Goal: Communication & Community: Answer question/provide support

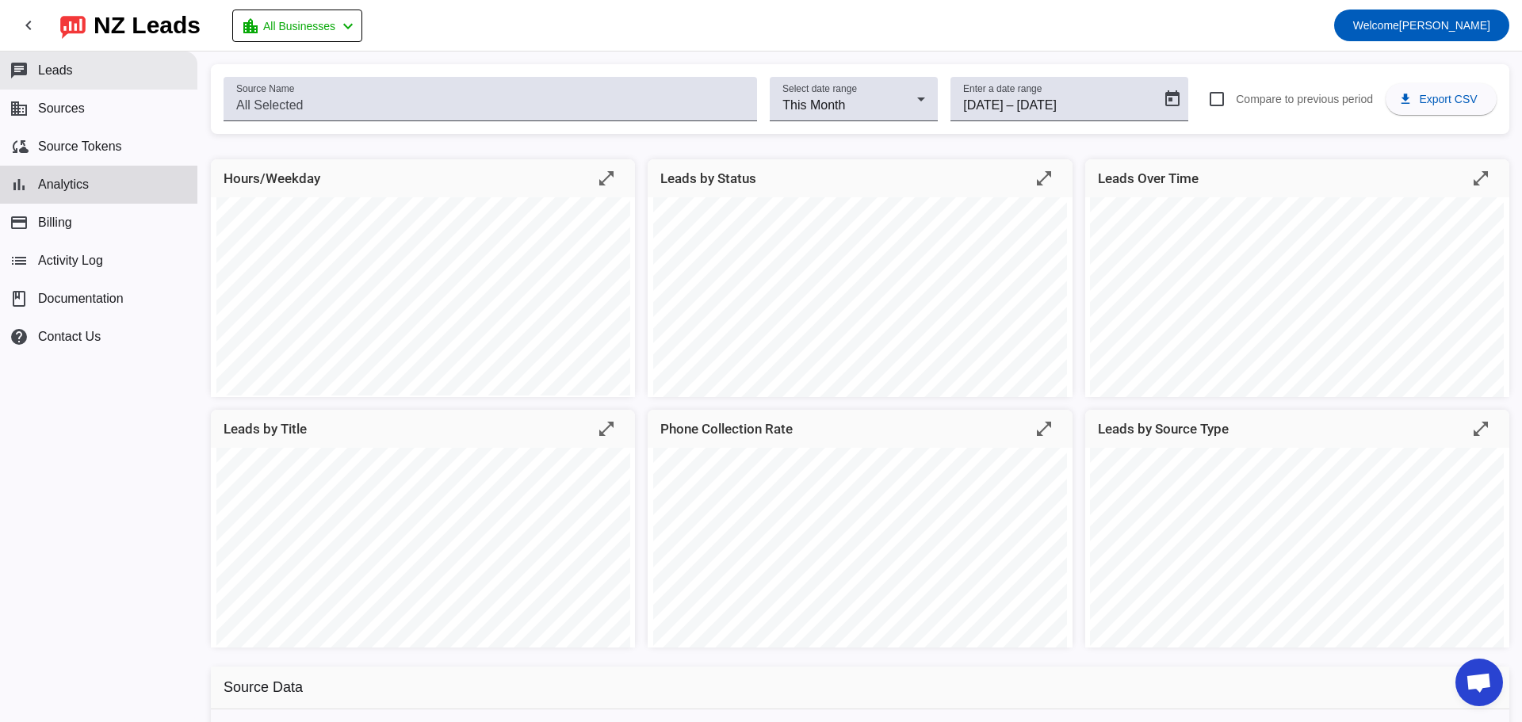
scroll to position [1947, 0]
click at [65, 59] on button "chat Leads" at bounding box center [98, 71] width 197 height 38
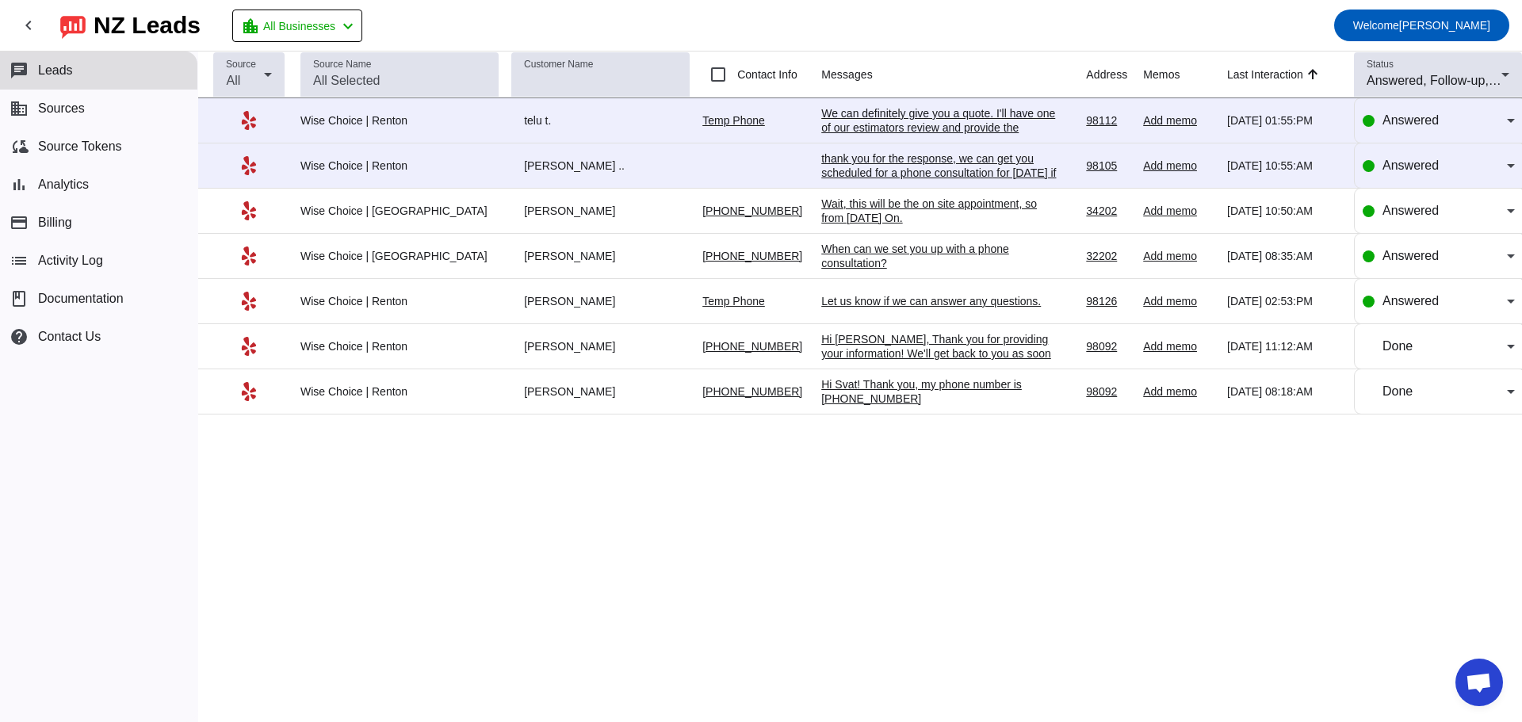
click at [847, 118] on div "We can definitely give you a quote. I'll have one of our estimators review and …" at bounding box center [940, 127] width 238 height 43
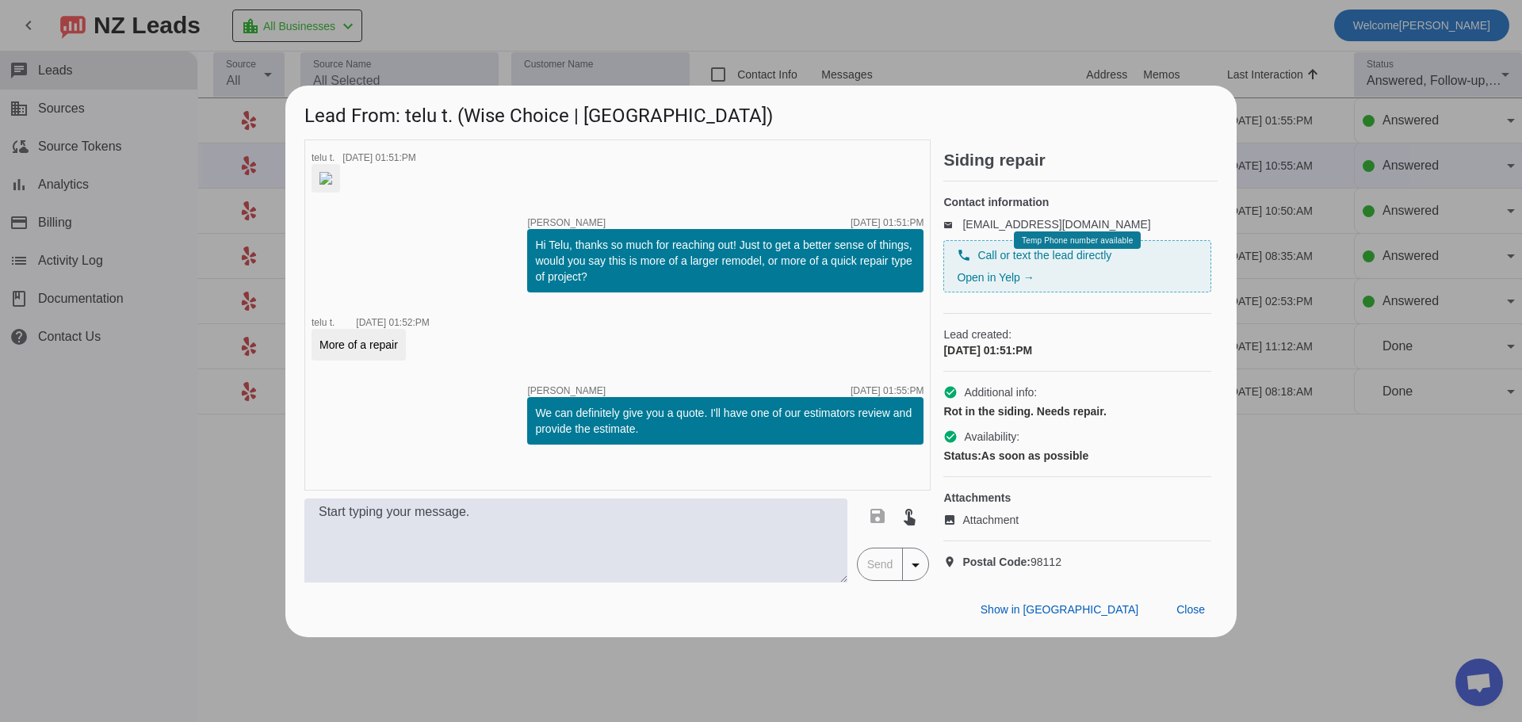
click at [946, 13] on div at bounding box center [761, 361] width 1522 height 722
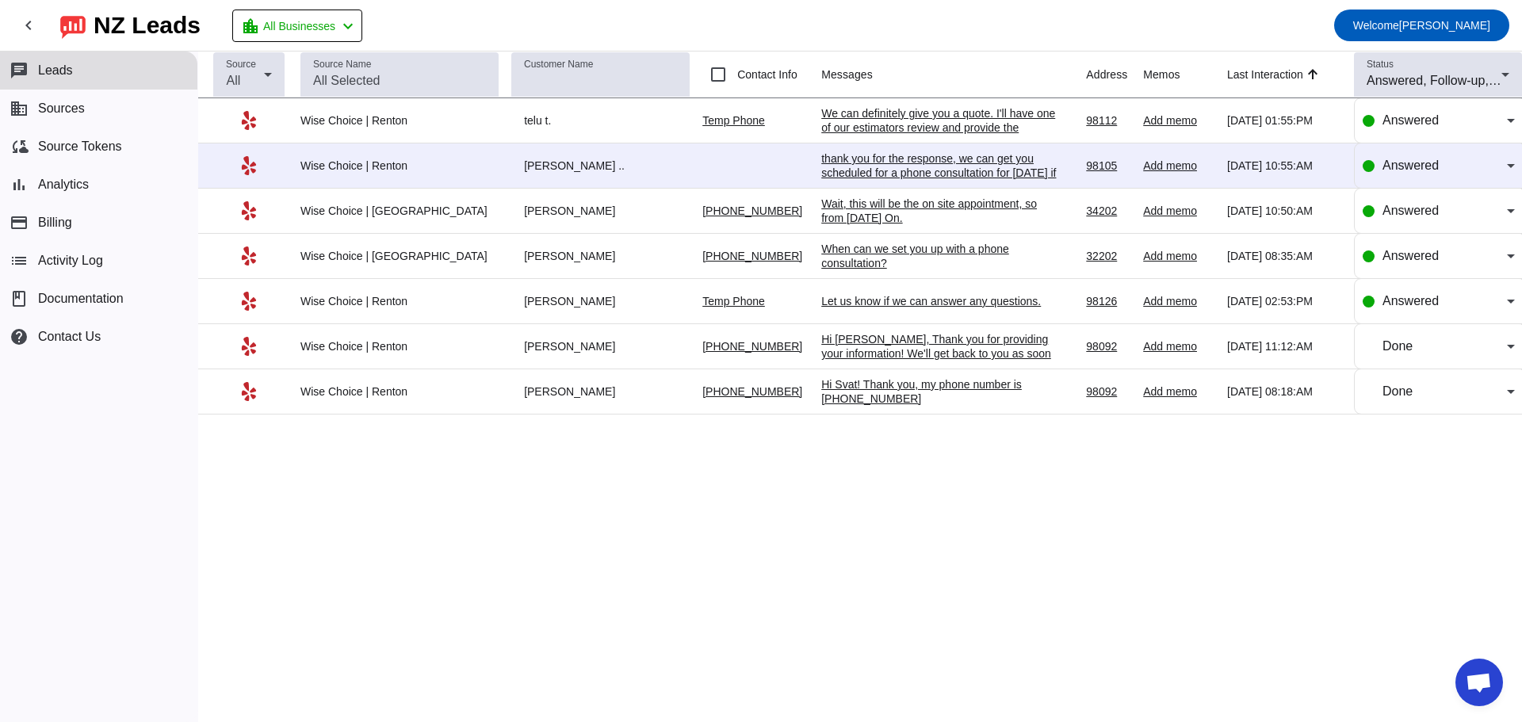
click at [362, 163] on div "Wise Choice | Renton" at bounding box center [399, 166] width 198 height 14
click at [861, 174] on div "thank you for the response, we can get you scheduled for a phone consultation f…" at bounding box center [940, 172] width 238 height 43
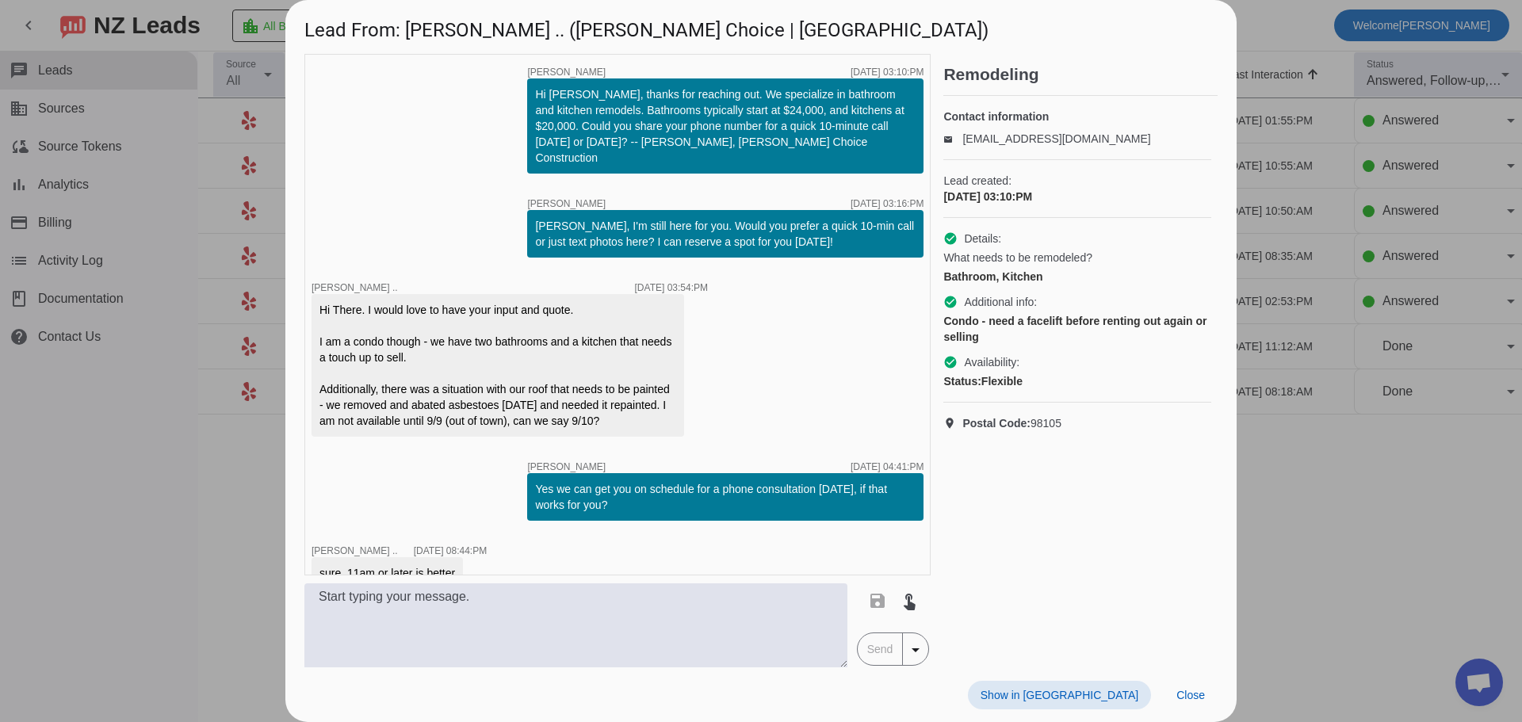
click at [1298, 54] on div at bounding box center [761, 361] width 1522 height 722
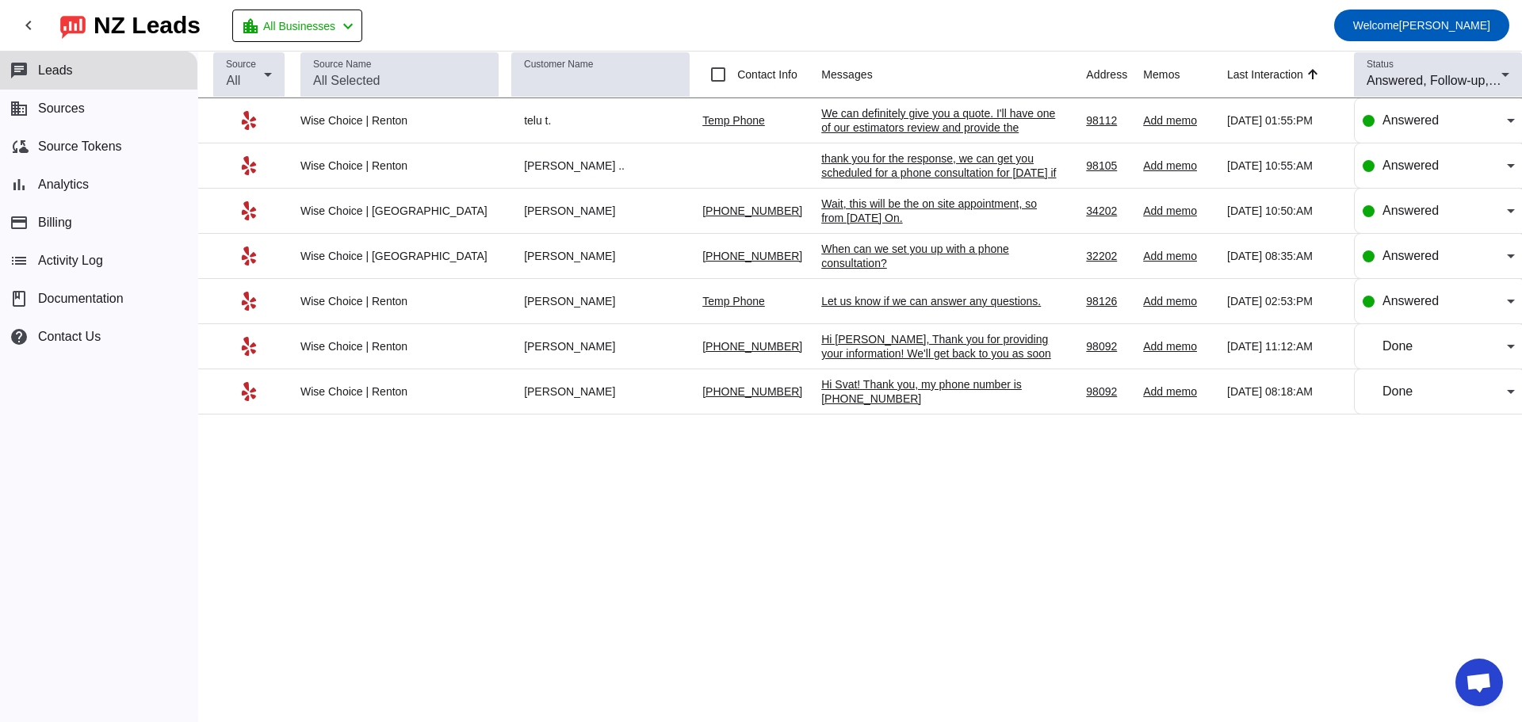
click at [821, 124] on div "We can definitely give you a quote. I'll have one of our estimators review and …" at bounding box center [940, 127] width 238 height 43
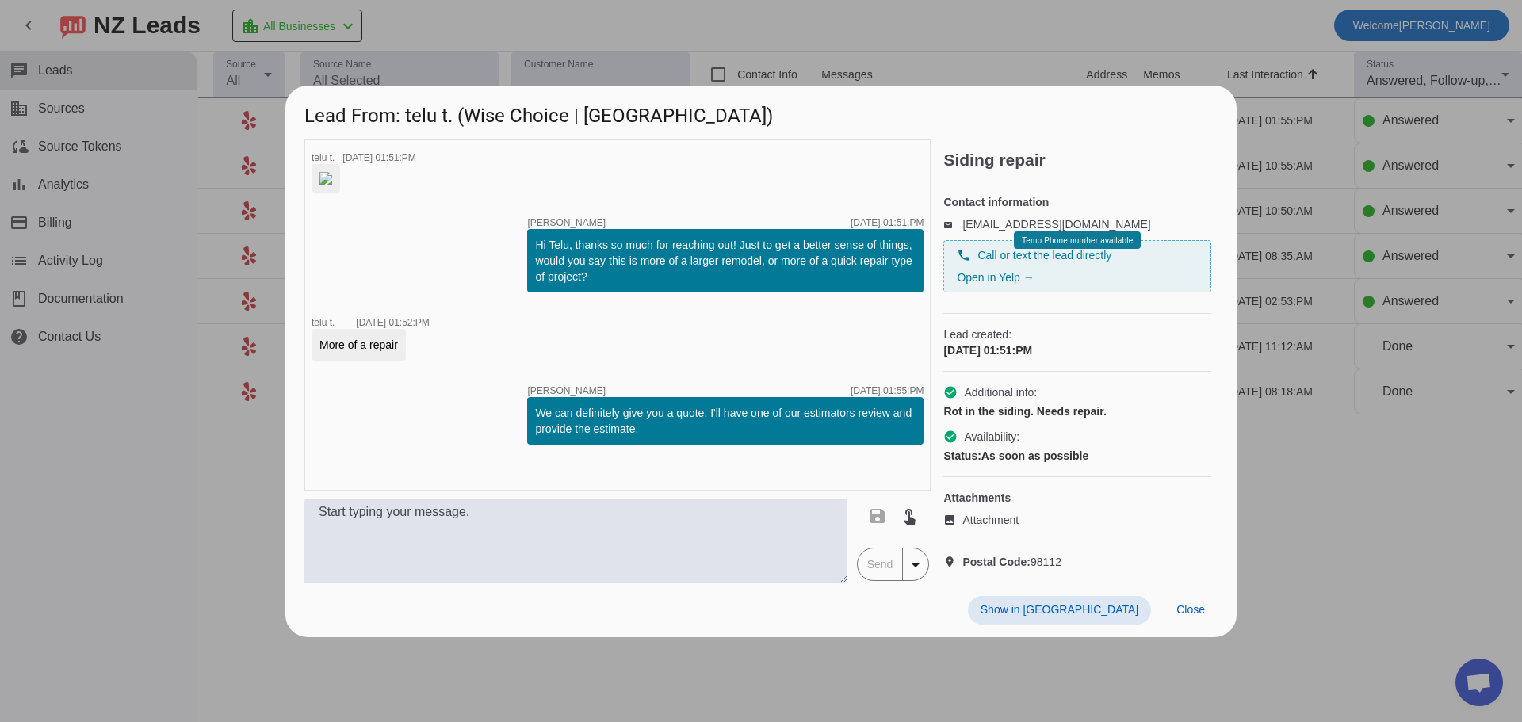
click at [1281, 52] on div at bounding box center [761, 361] width 1522 height 722
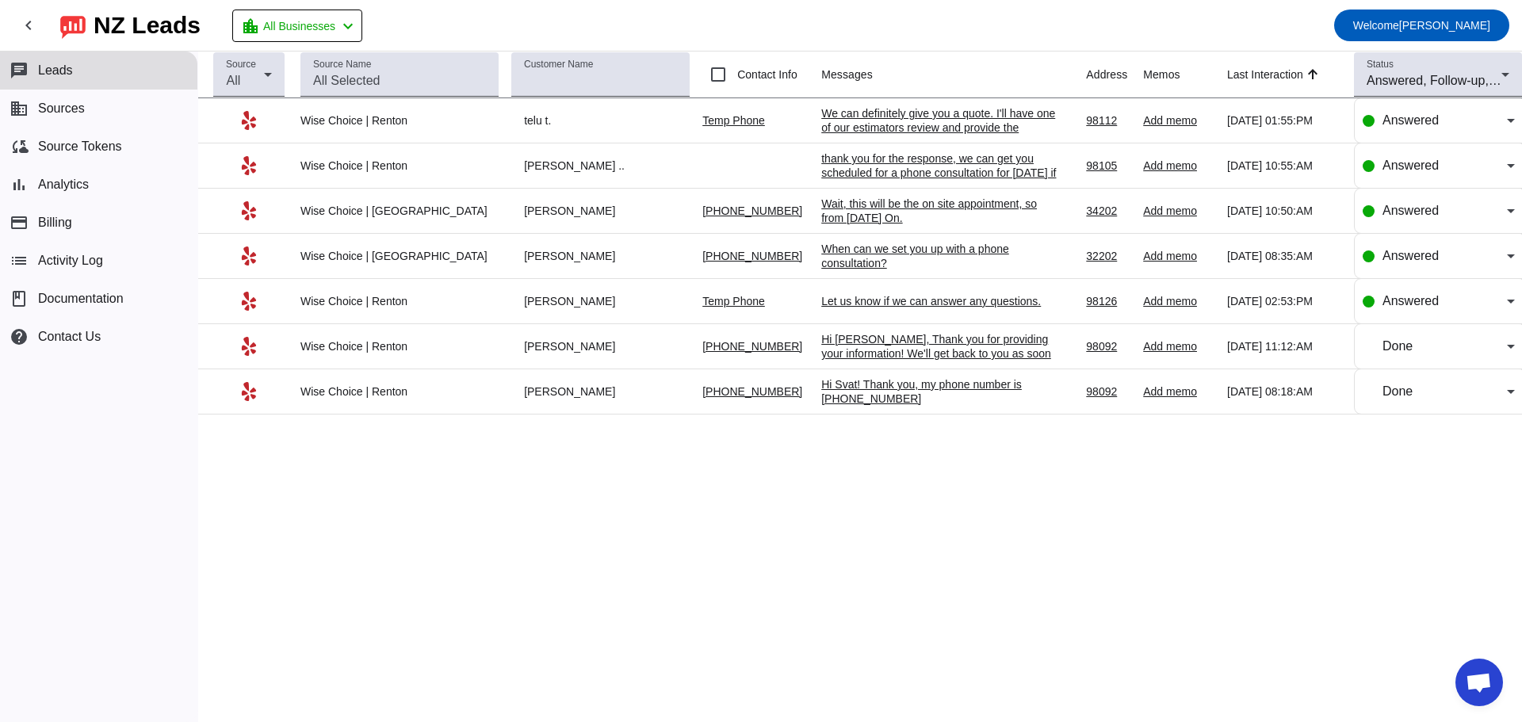
scroll to position [1947, 0]
